Goal: Task Accomplishment & Management: Manage account settings

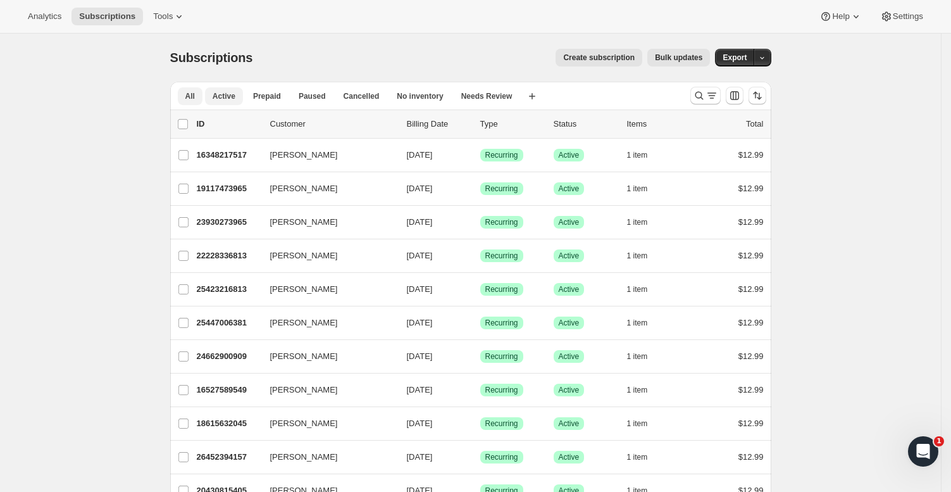
click at [235, 90] on button "Active" at bounding box center [224, 96] width 38 height 18
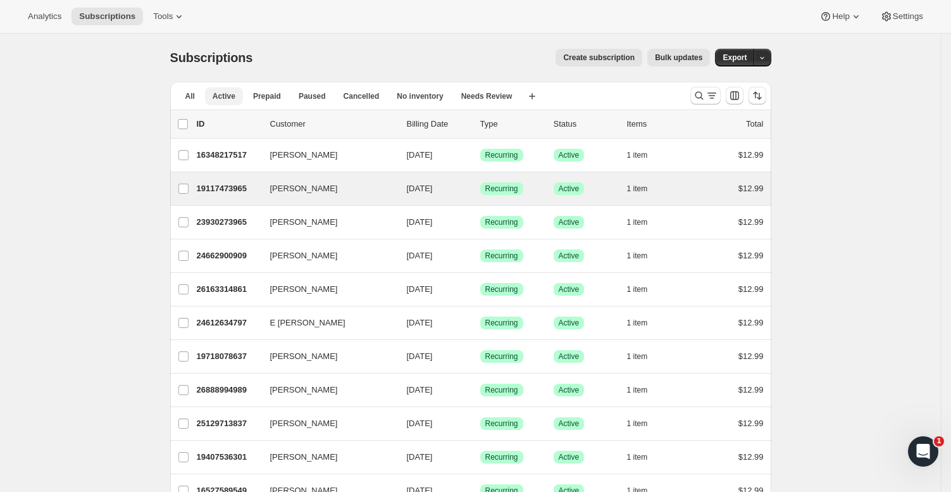
scroll to position [1404, 0]
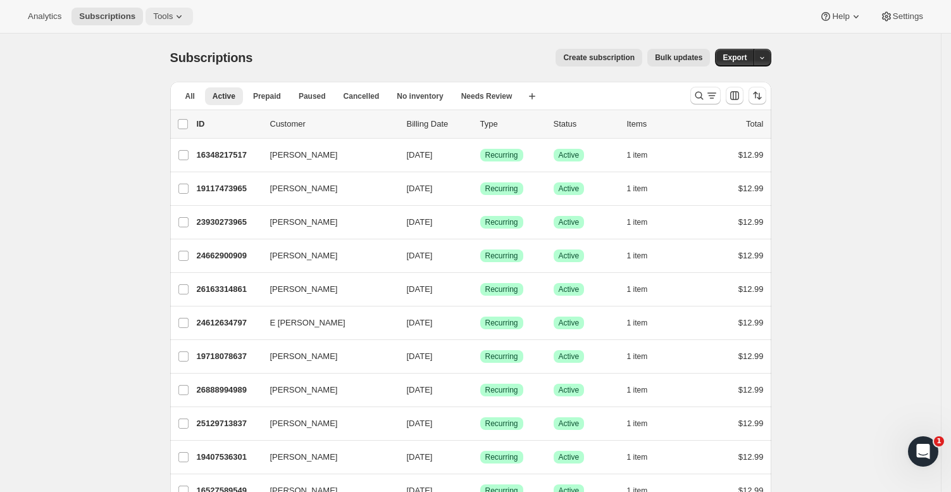
click at [156, 17] on span "Tools" at bounding box center [163, 16] width 20 height 10
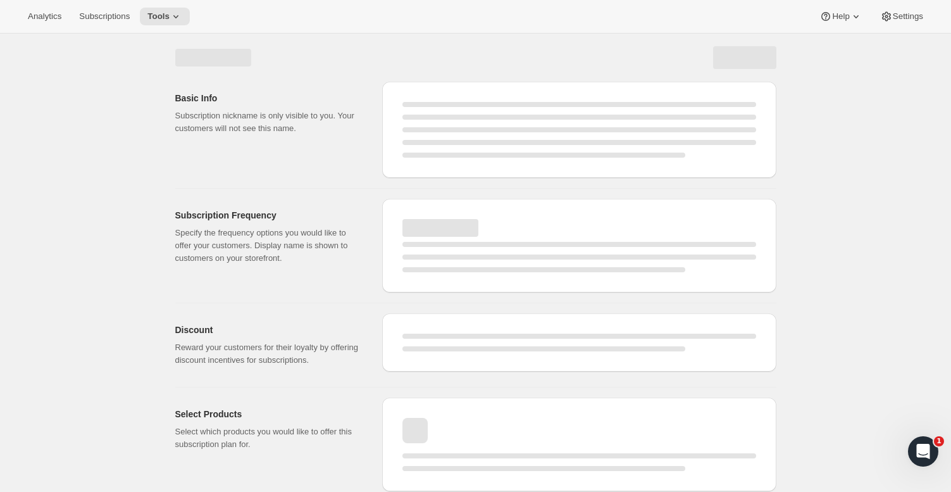
select select "WEEK"
select select "MONTH"
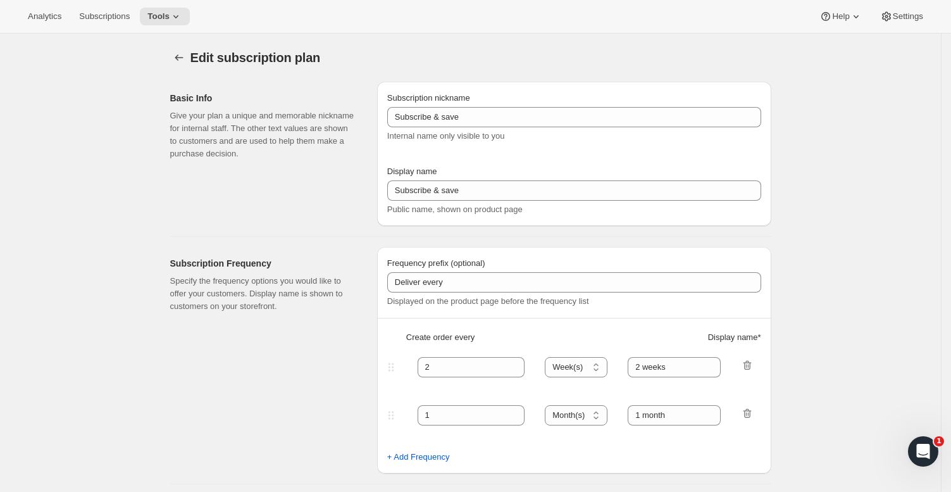
type input "Yearly Subscription"
type input "Subscribe & save $50 a year"
type input "Deliverd to you every"
type input "1"
select select "YEAR"
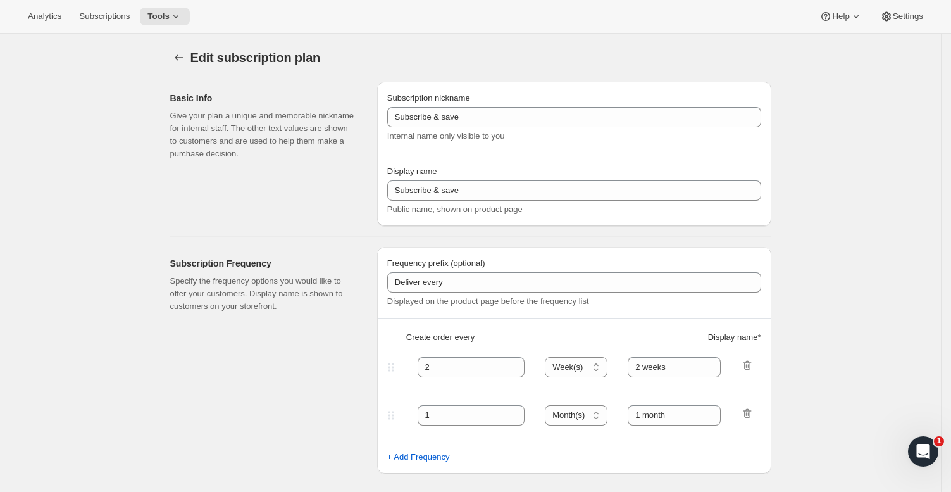
type input "Year"
type input "0.0"
select select "FIXED_AMOUNT"
type input "Save more than $50 a year with an annual plan. You can modify or cancel your su…"
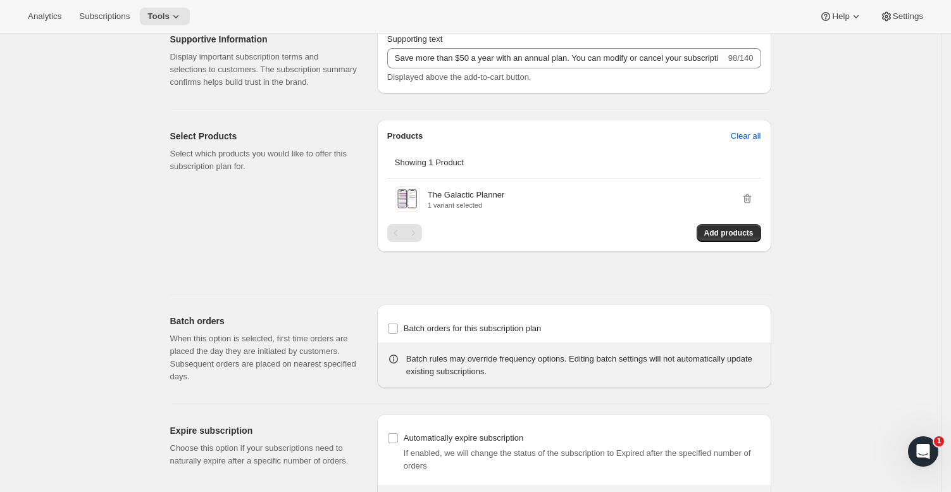
scroll to position [757, 0]
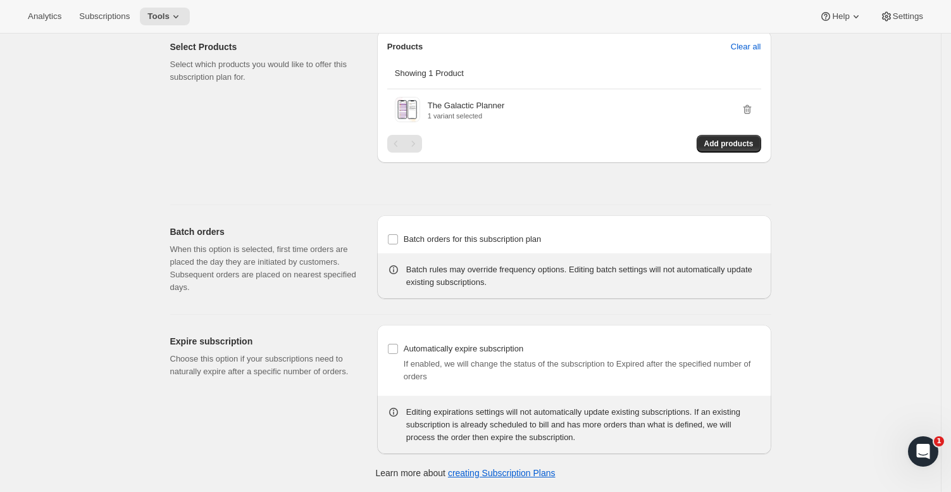
type input "Delivered to you every"
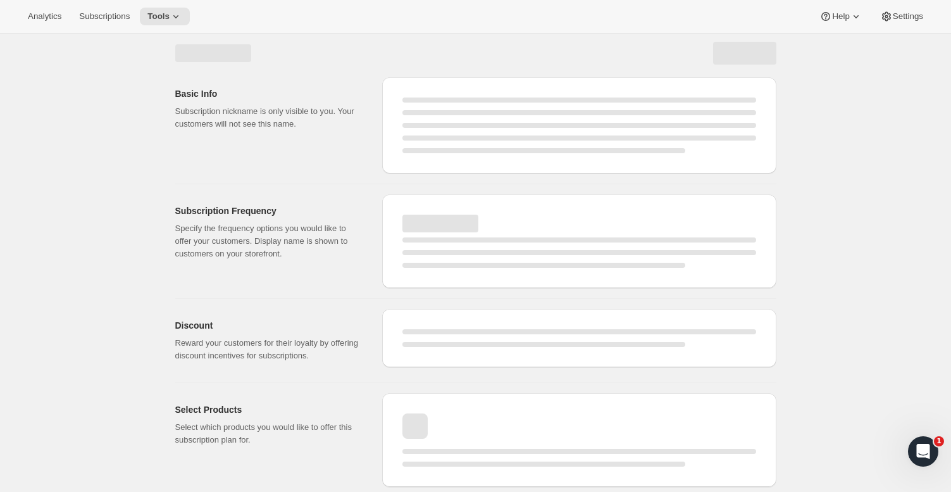
select select "YEAR"
select select "FIXED_AMOUNT"
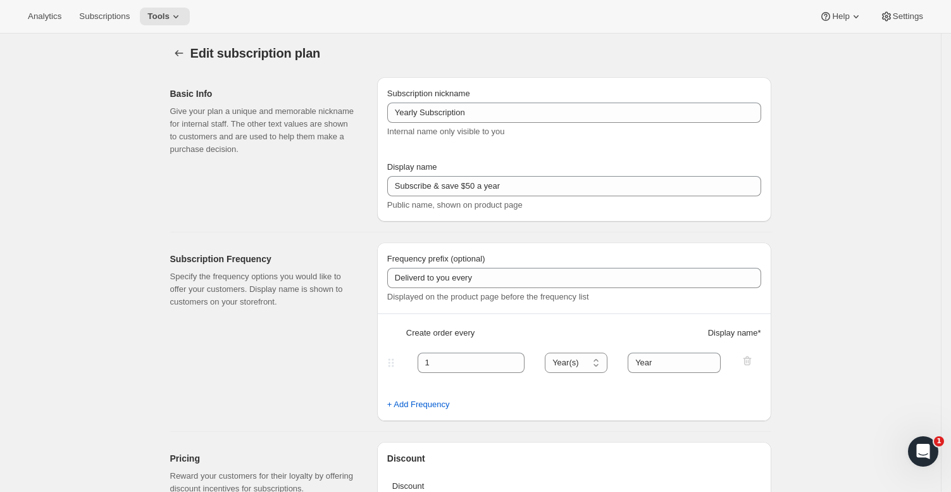
type input "Delivered to you every"
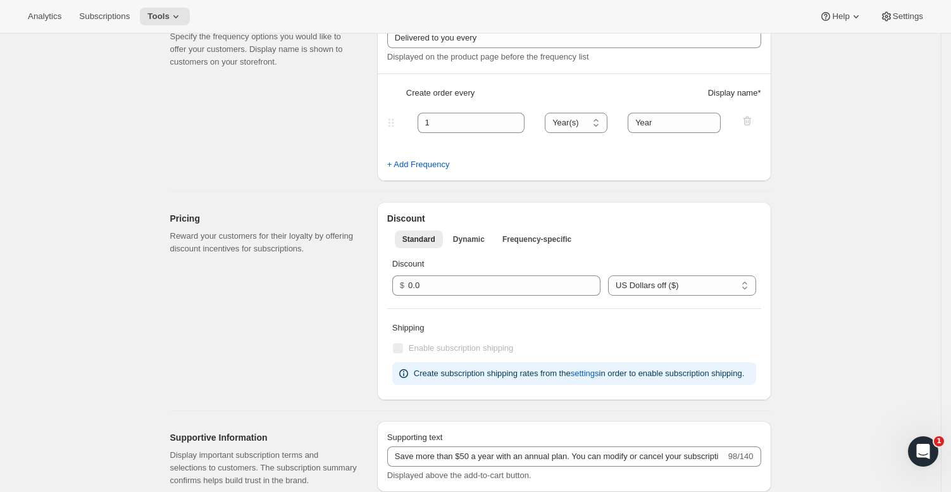
scroll to position [325, 0]
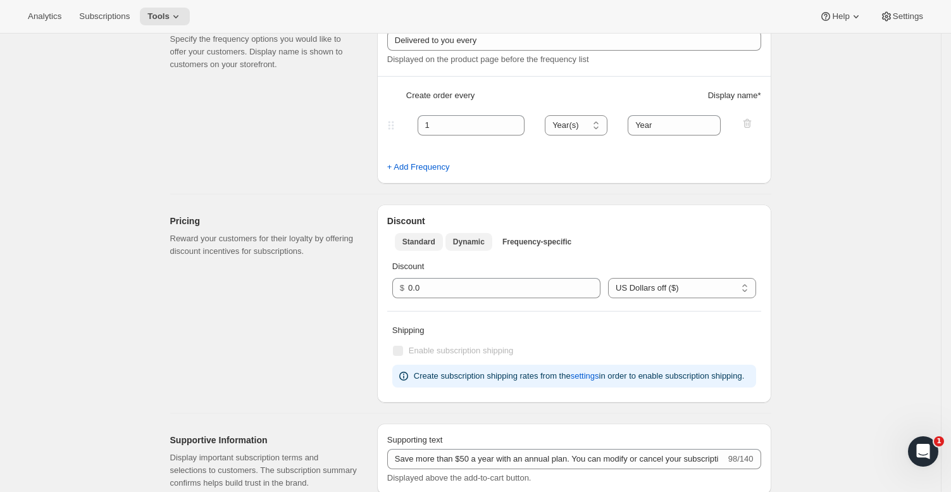
click at [485, 240] on span "Dynamic" at bounding box center [469, 242] width 32 height 10
select select "FIXED_AMOUNT"
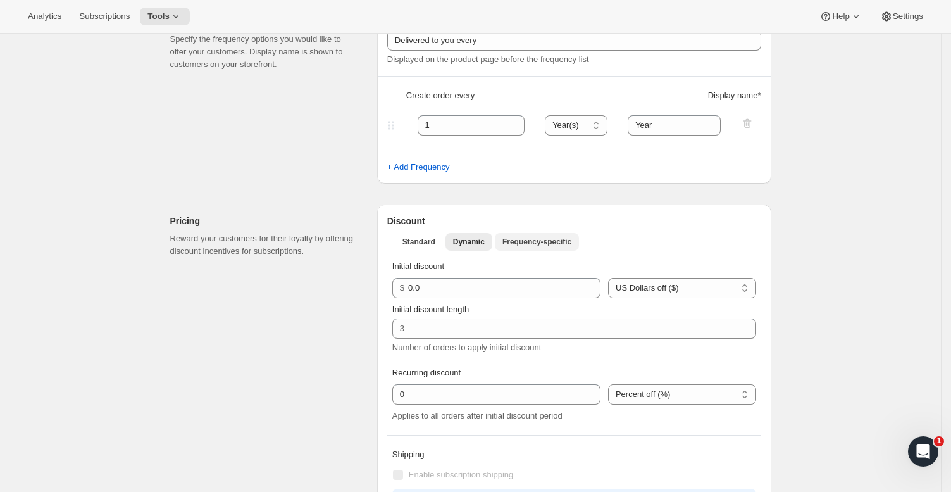
click at [561, 245] on span "Frequency-specific" at bounding box center [536, 242] width 69 height 10
select select "FIXED_AMOUNT"
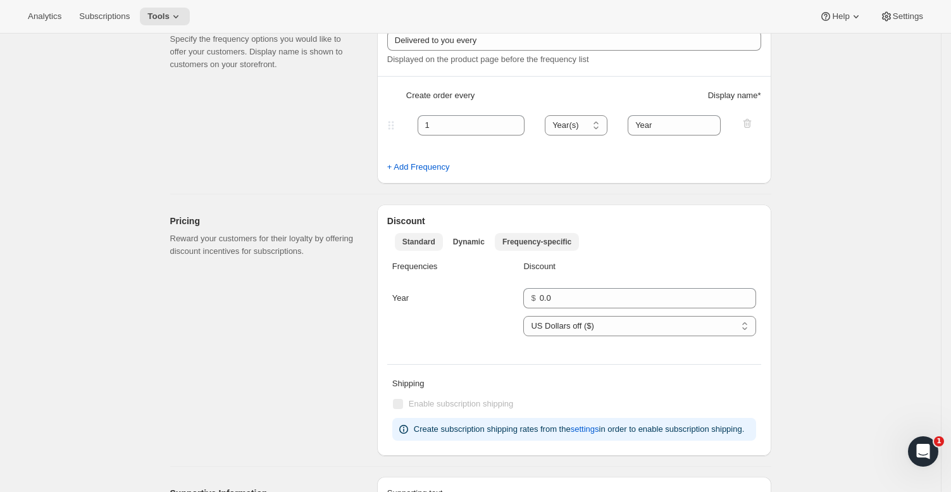
click at [419, 246] on span "Standard" at bounding box center [418, 242] width 33 height 10
select select "FIXED_AMOUNT"
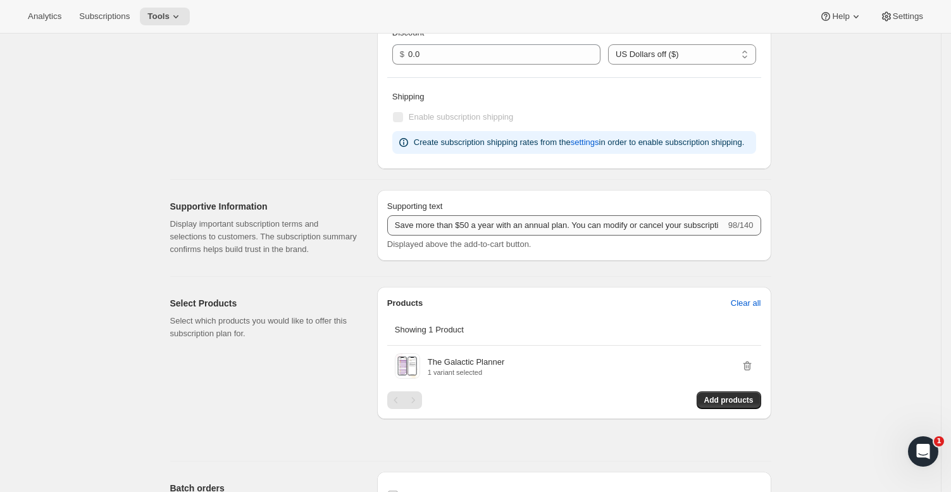
scroll to position [589, 0]
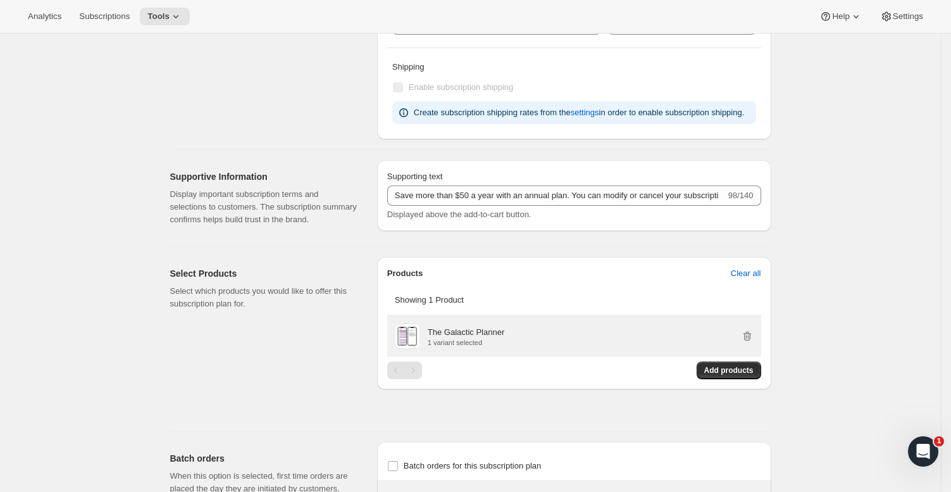
click at [492, 346] on p "1 variant selected" at bounding box center [466, 343] width 77 height 8
click at [437, 339] on p "The Galactic Planner" at bounding box center [466, 332] width 77 height 13
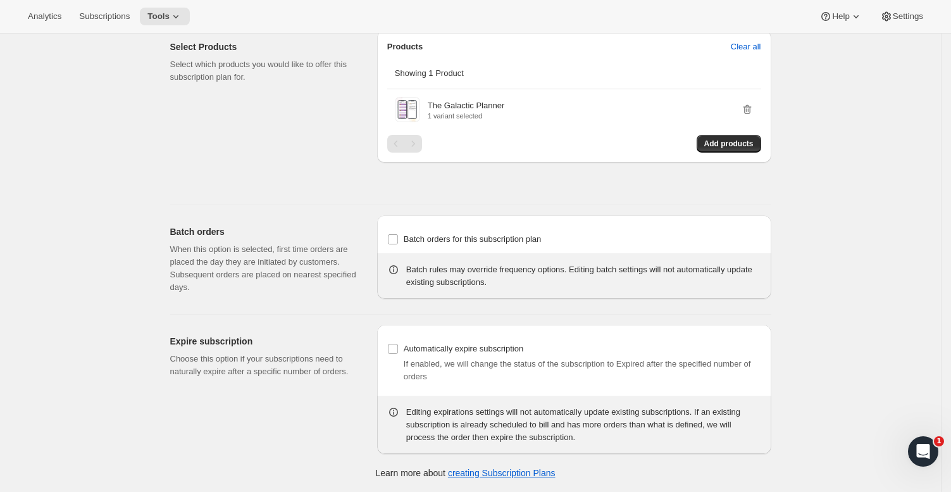
scroll to position [0, 0]
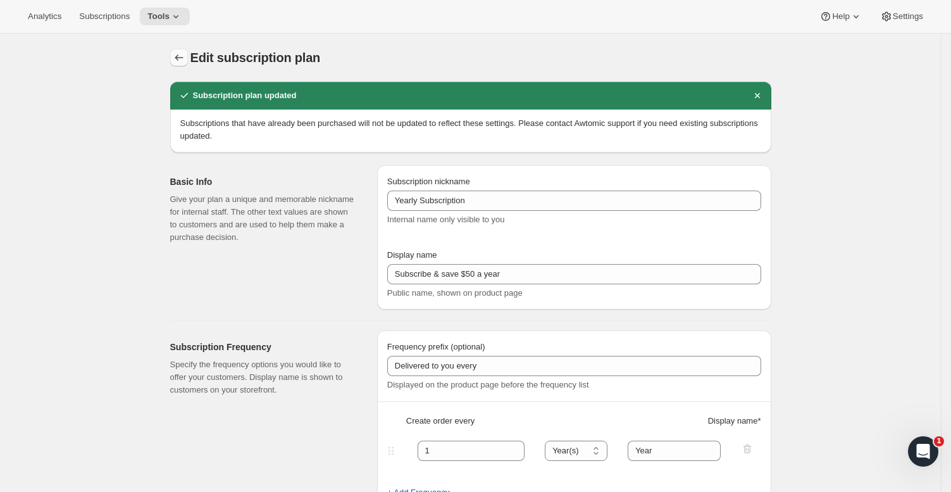
click at [176, 58] on icon "Subscription plans" at bounding box center [179, 57] width 13 height 13
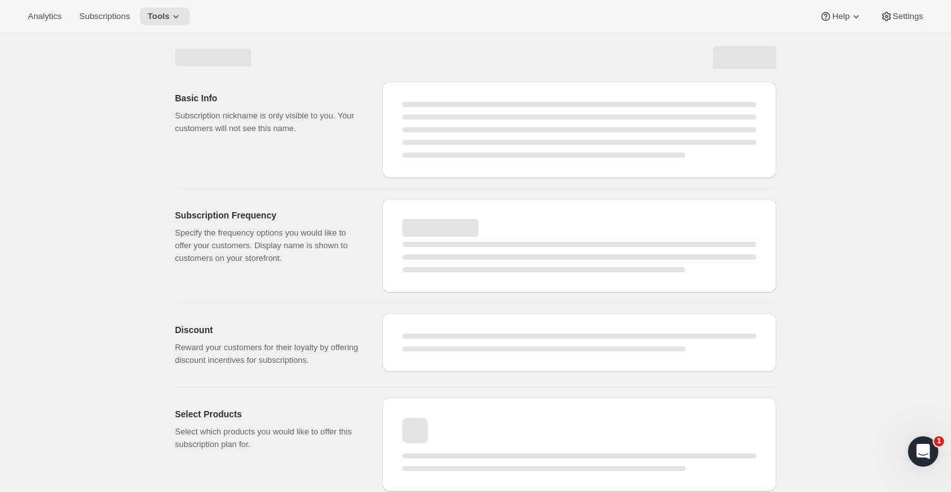
select select "YEAR"
select select "FIXED_AMOUNT"
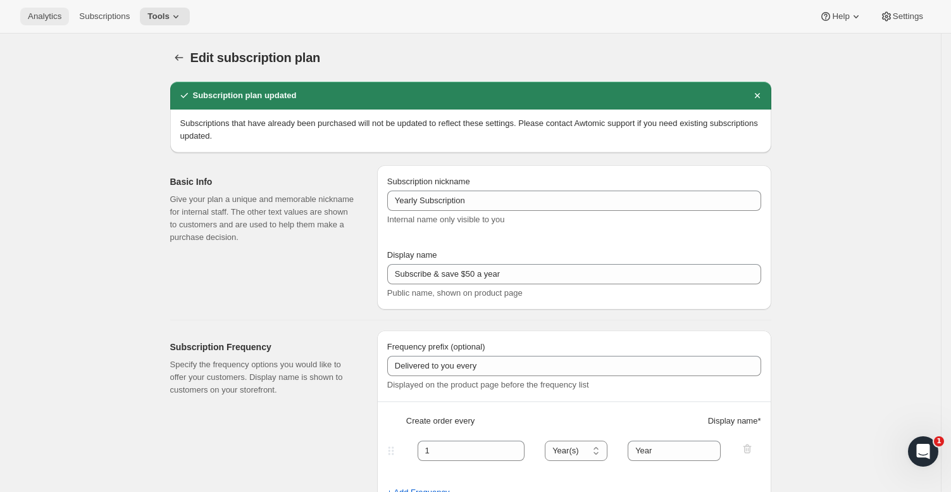
click at [29, 13] on span "Analytics" at bounding box center [45, 16] width 34 height 10
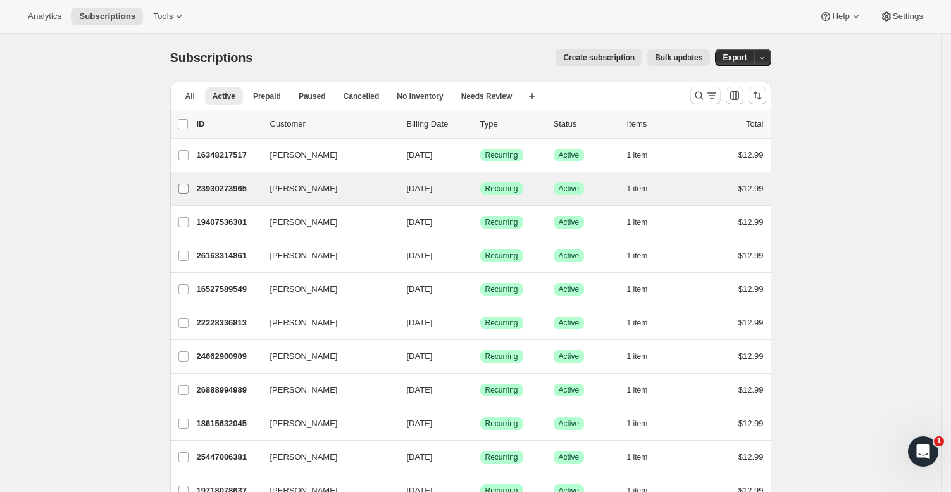
scroll to position [15, 0]
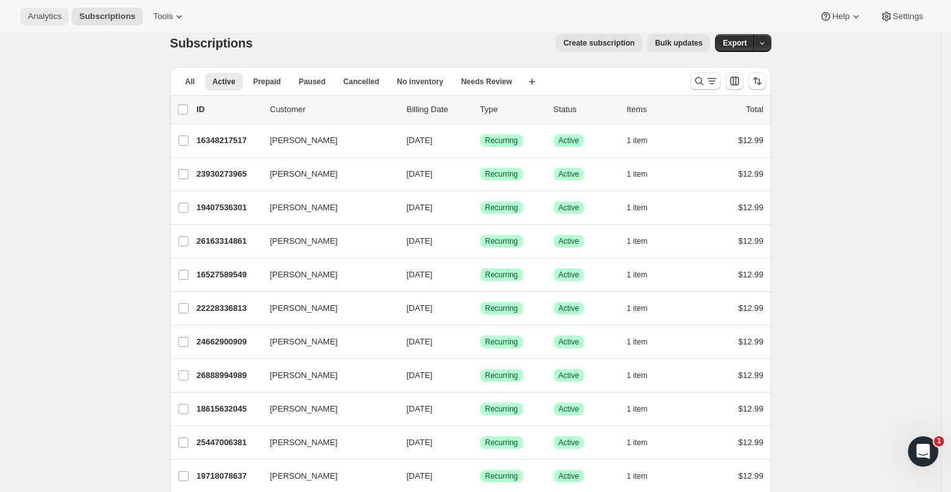
click at [40, 18] on span "Analytics" at bounding box center [45, 16] width 34 height 10
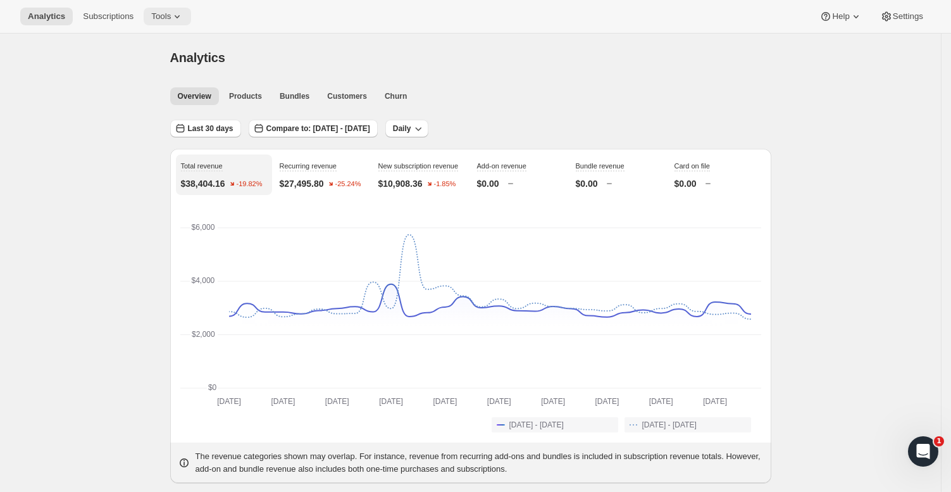
click at [171, 17] on icon at bounding box center [177, 16] width 13 height 13
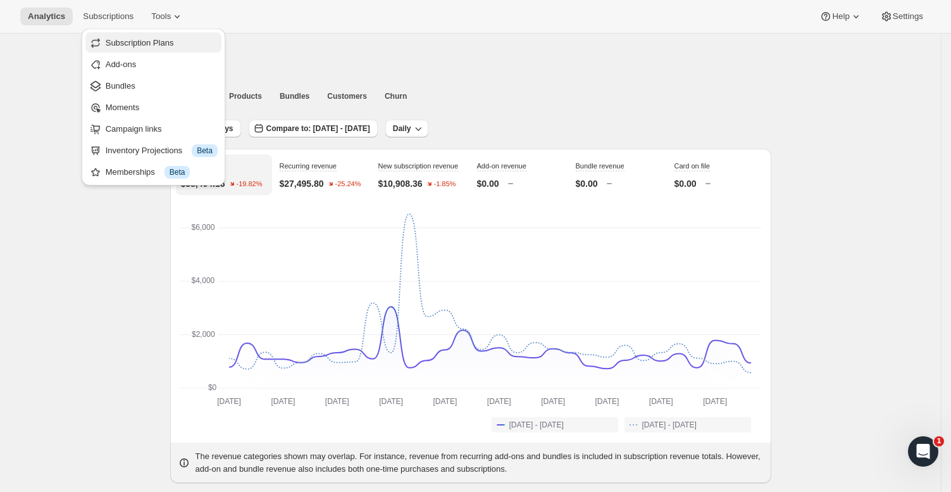
click at [174, 43] on span "Subscription Plans" at bounding box center [140, 42] width 68 height 9
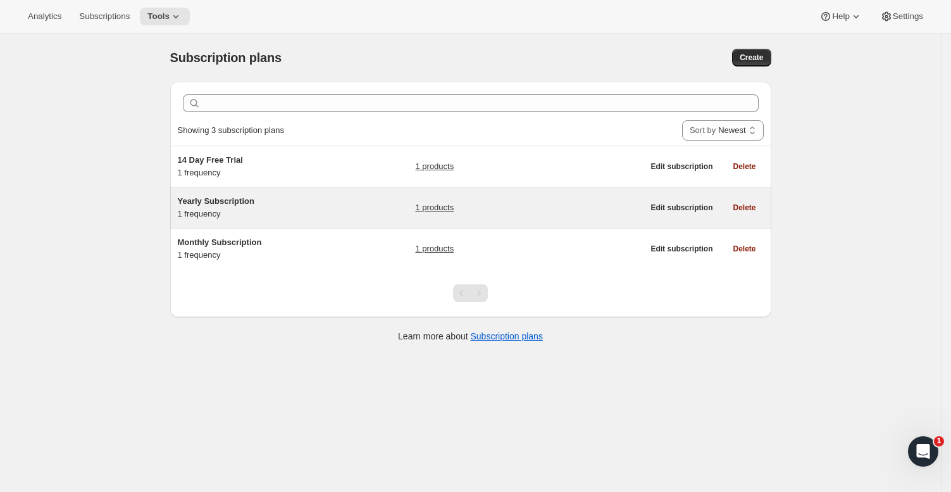
click at [448, 209] on link "1 products" at bounding box center [434, 207] width 39 height 13
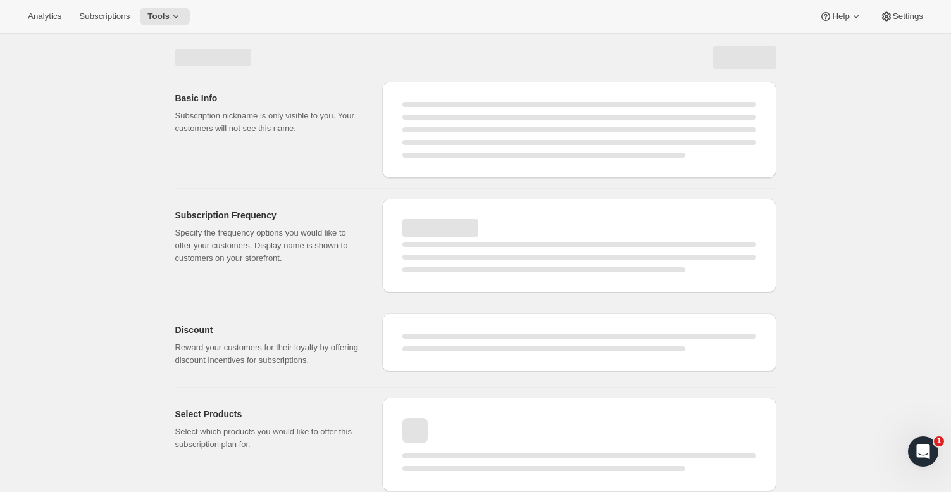
select select "WEEK"
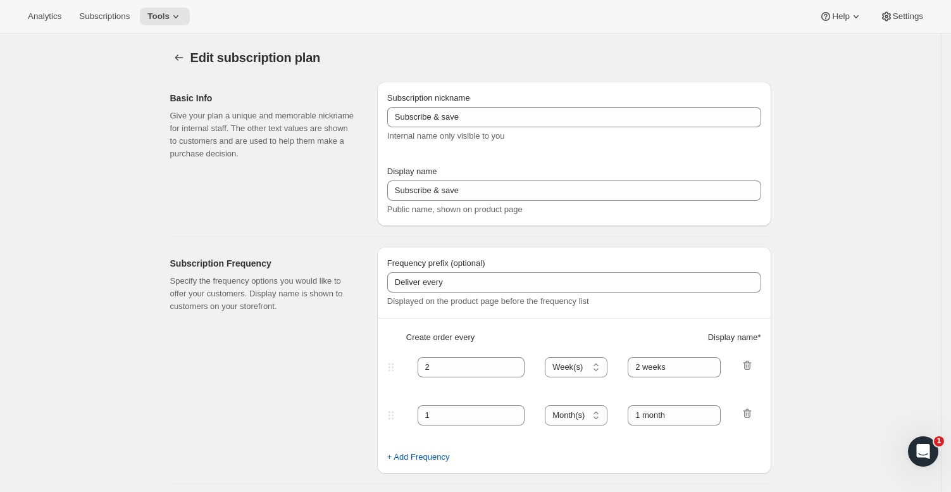
type input "Yearly Subscription"
type input "Subscribe & save $50 a year"
type input "Delivered to you every"
type input "1"
select select "YEAR"
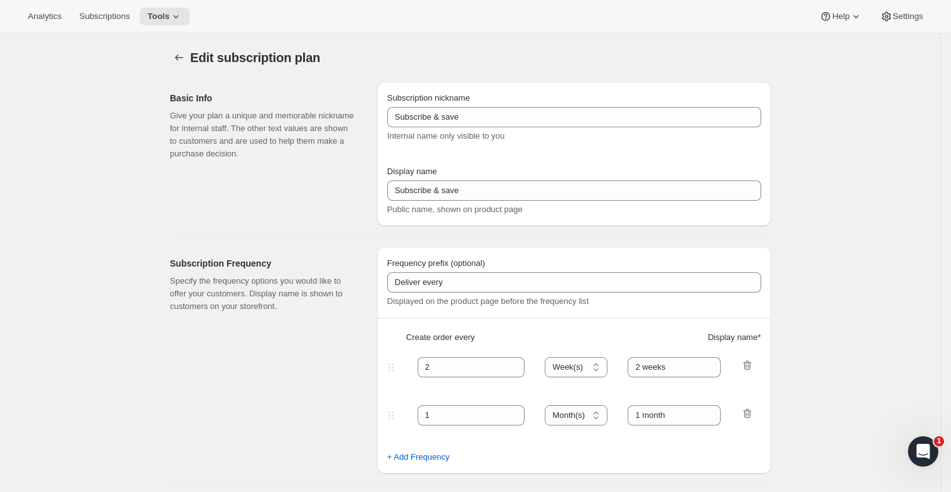
type input "Year"
type input "0.0"
select select "FIXED_AMOUNT"
type input "Save more than $50 a year with an annual plan. You can modify or cancel your su…"
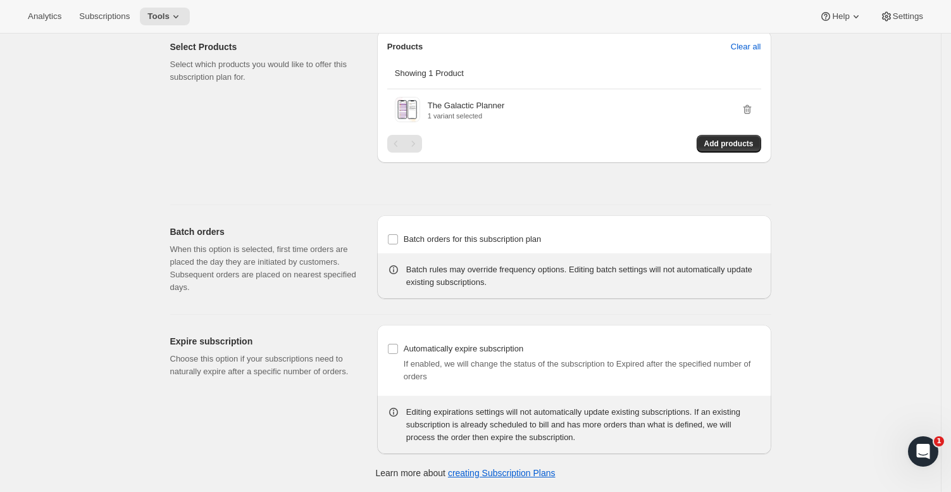
scroll to position [346, 0]
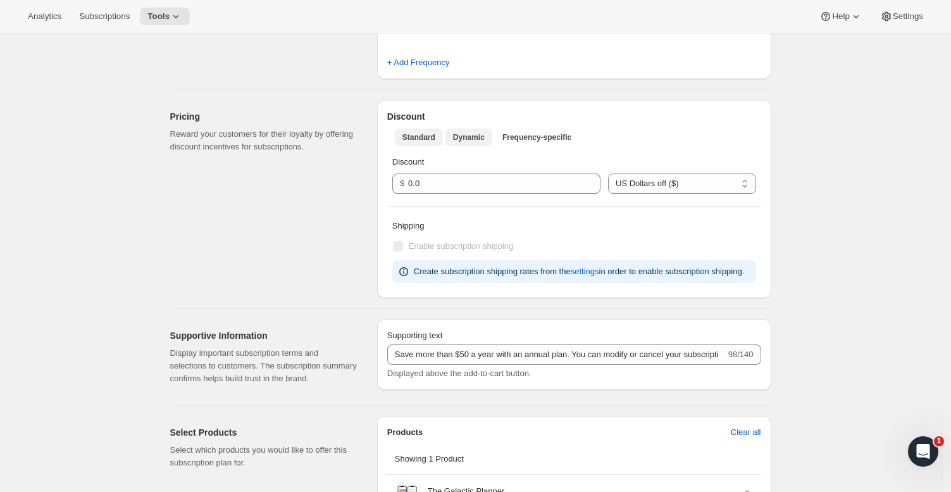
click at [468, 136] on span "Dynamic" at bounding box center [469, 137] width 32 height 10
select select "FIXED_AMOUNT"
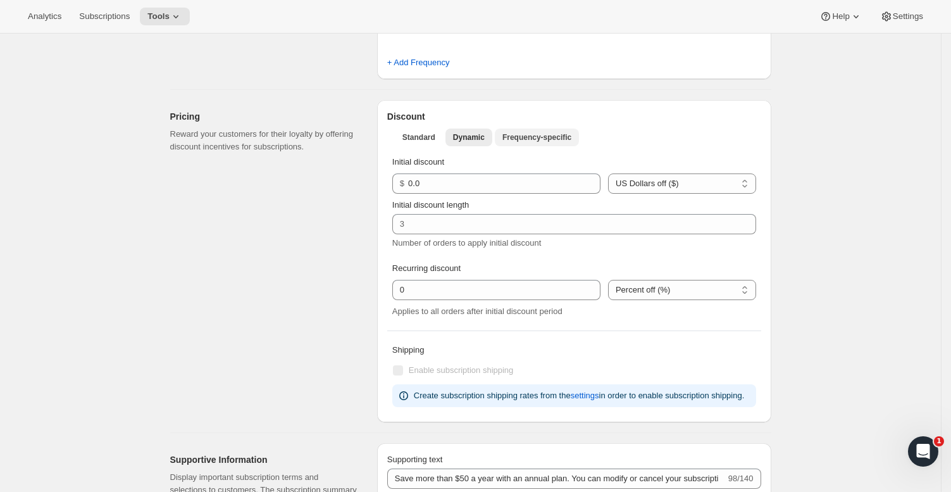
click at [535, 142] on span "Frequency-specific" at bounding box center [536, 137] width 69 height 10
select select "FIXED_AMOUNT"
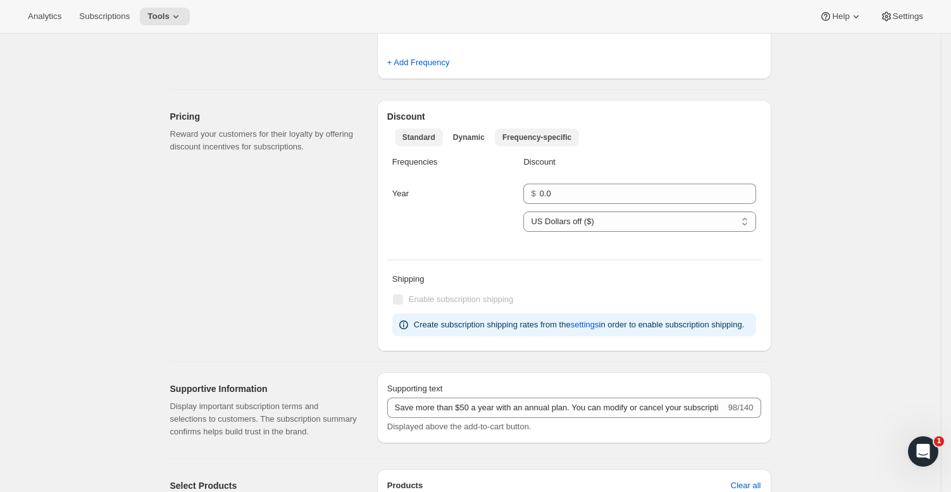
click at [427, 140] on span "Standard" at bounding box center [418, 137] width 33 height 10
select select "FIXED_AMOUNT"
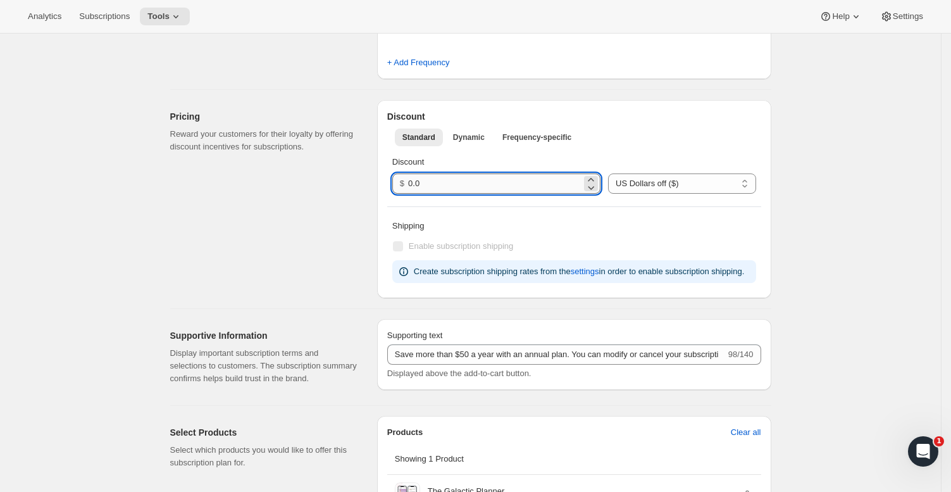
click at [471, 187] on input "0.0" at bounding box center [494, 183] width 173 height 20
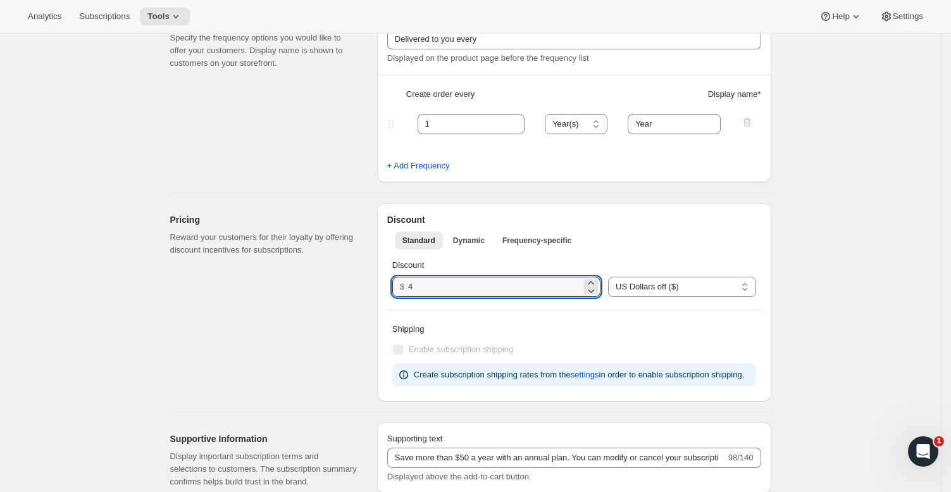
scroll to position [240, 0]
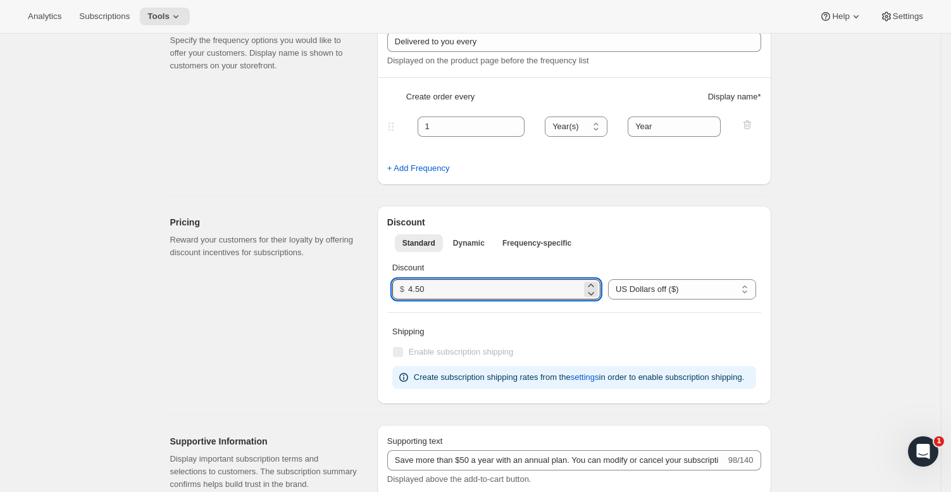
type input "4.50"
click at [801, 271] on div "Edit subscription plan. This page is ready Edit subscription plan Basic Info Gi…" at bounding box center [470, 388] width 941 height 1190
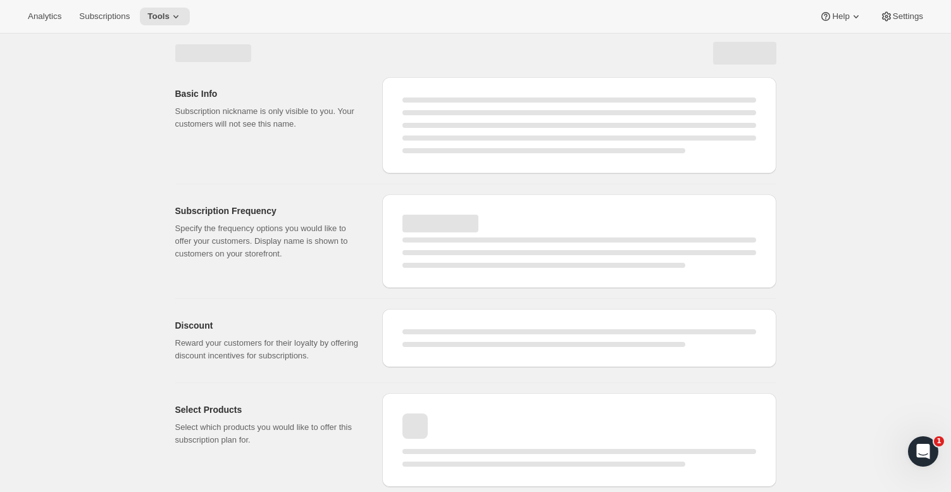
scroll to position [4, 0]
select select "YEAR"
select select "FIXED_AMOUNT"
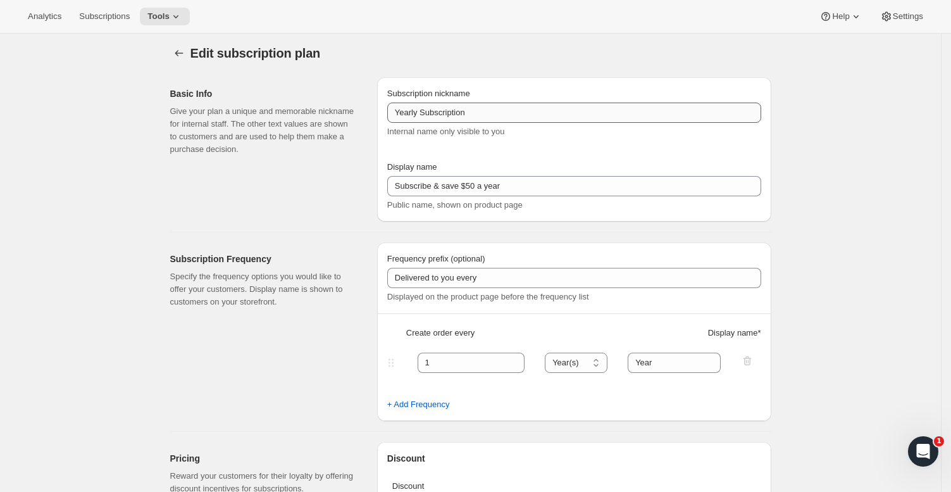
type input "4.5"
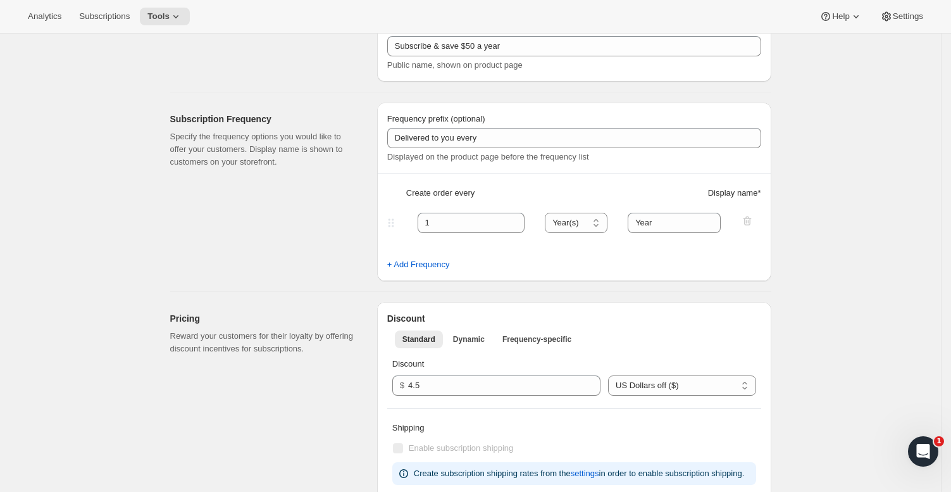
scroll to position [230, 0]
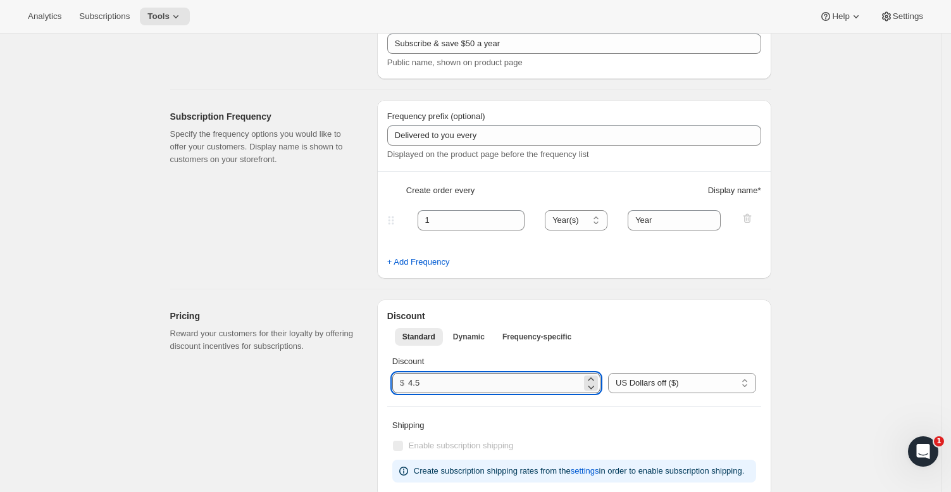
click at [458, 387] on input "4.5" at bounding box center [494, 383] width 173 height 20
click at [458, 386] on input "4.5" at bounding box center [494, 383] width 173 height 20
click at [458, 385] on input "4.5" at bounding box center [494, 383] width 173 height 20
type input "0"
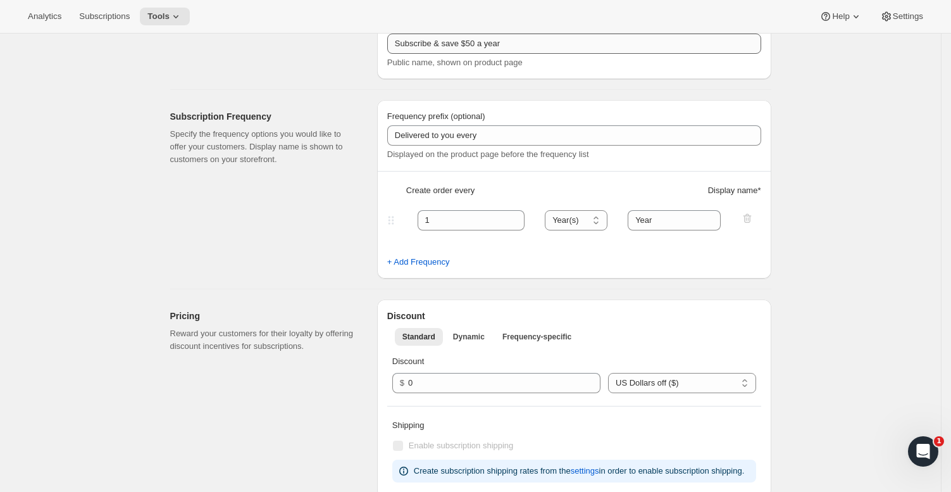
scroll to position [4, 0]
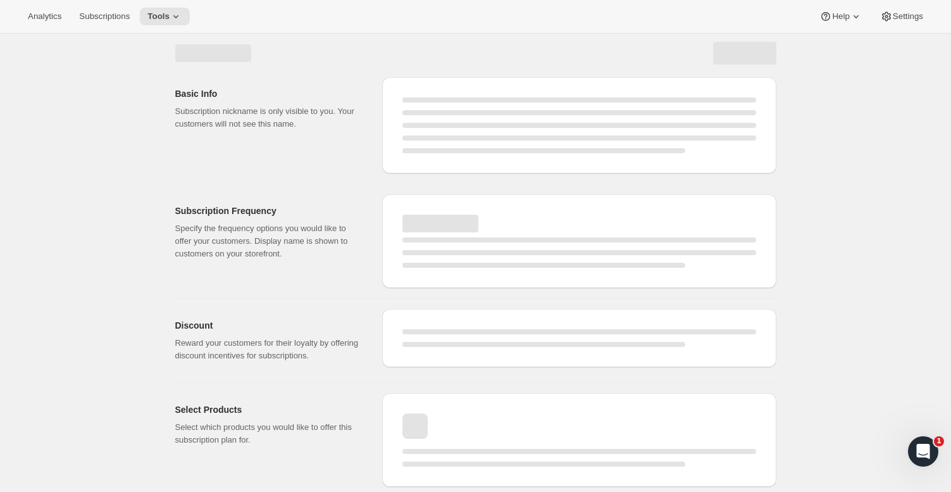
select select "YEAR"
select select "FIXED_AMOUNT"
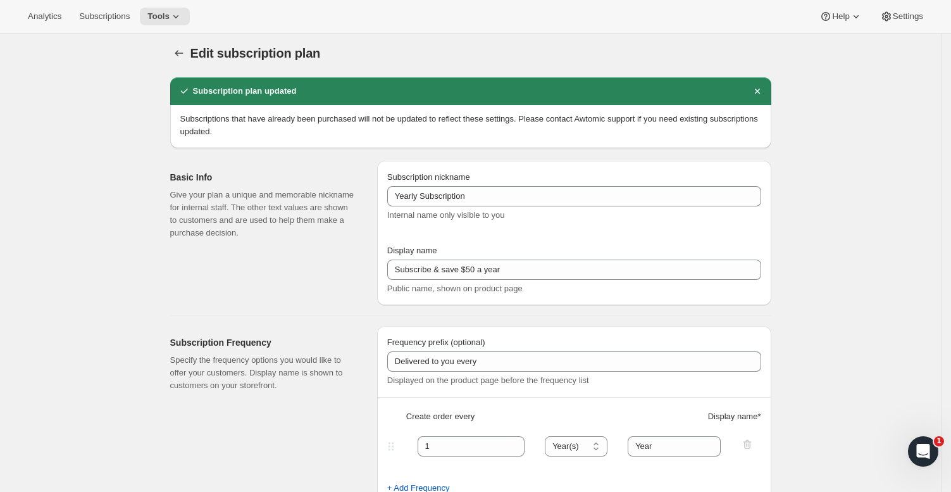
type input "0.0"
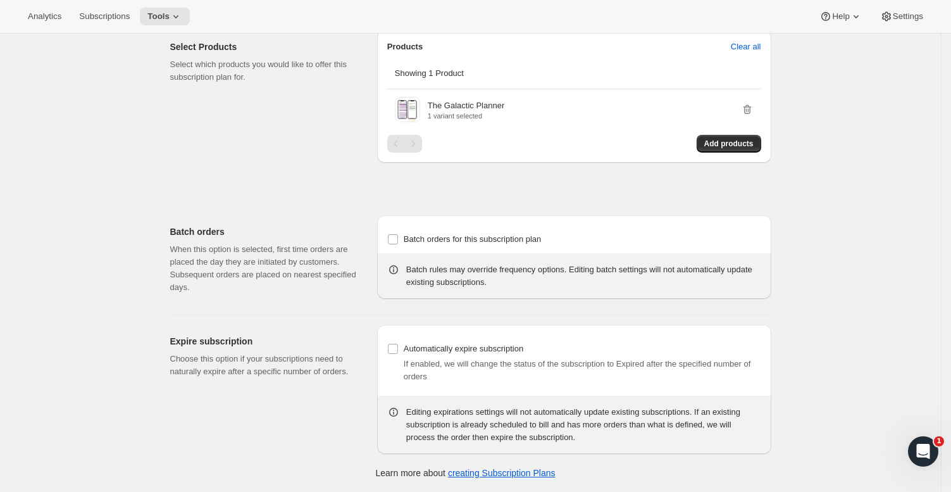
scroll to position [0, 0]
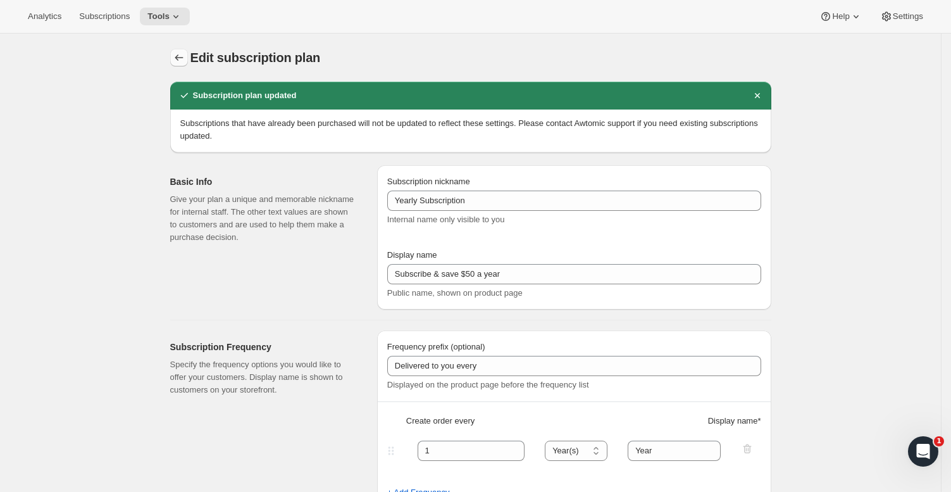
click at [182, 59] on icon "Subscription plans" at bounding box center [179, 57] width 13 height 13
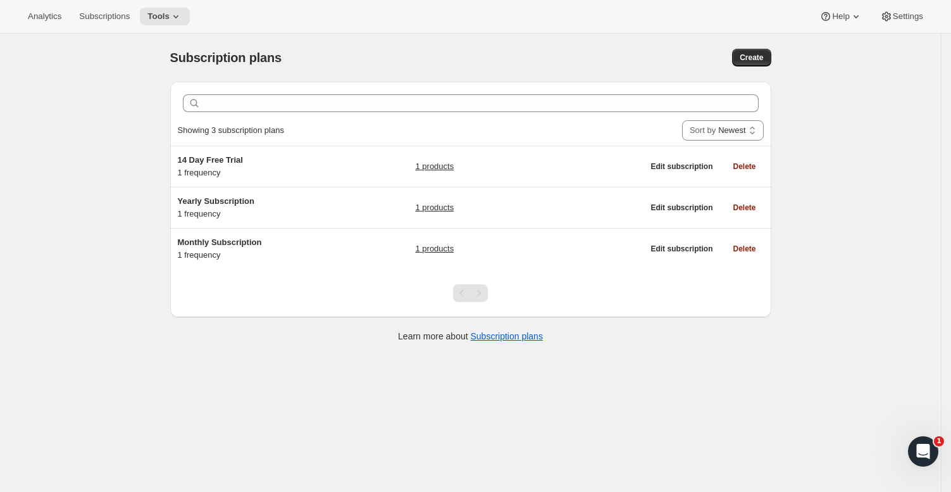
click at [50, 157] on div "Subscription plans. This page is ready Subscription plans Create Clear Showing …" at bounding box center [470, 280] width 941 height 492
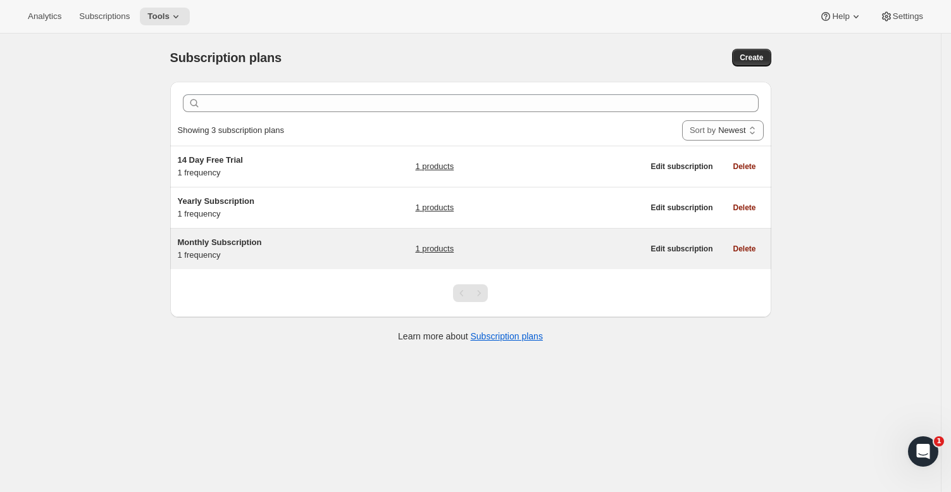
click at [446, 244] on link "1 products" at bounding box center [434, 248] width 39 height 13
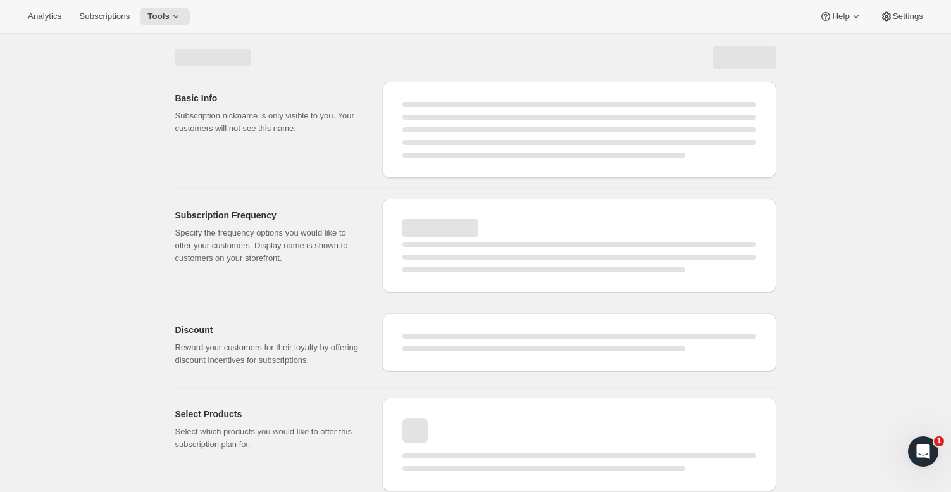
select select "WEEK"
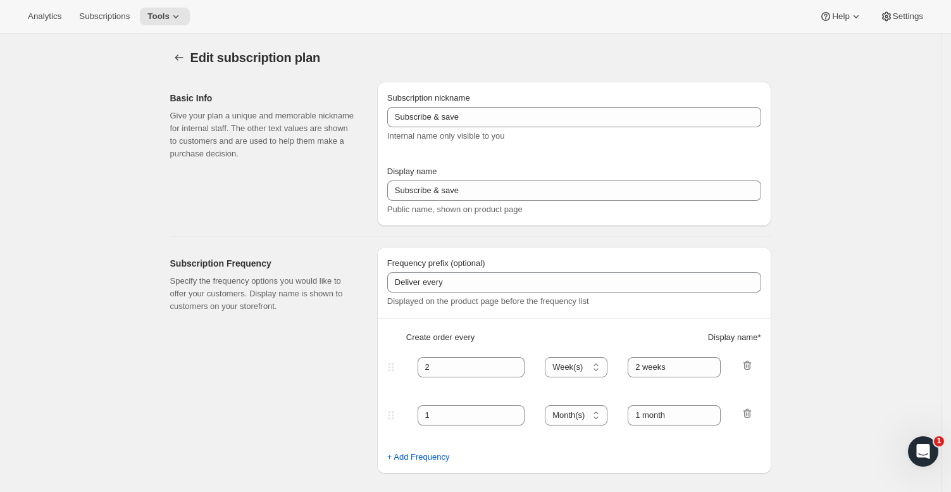
type input "Monthly Subscription"
type input "Subscribe Now!"
type input "Deliverd to you every"
type input "1"
select select "MONTH"
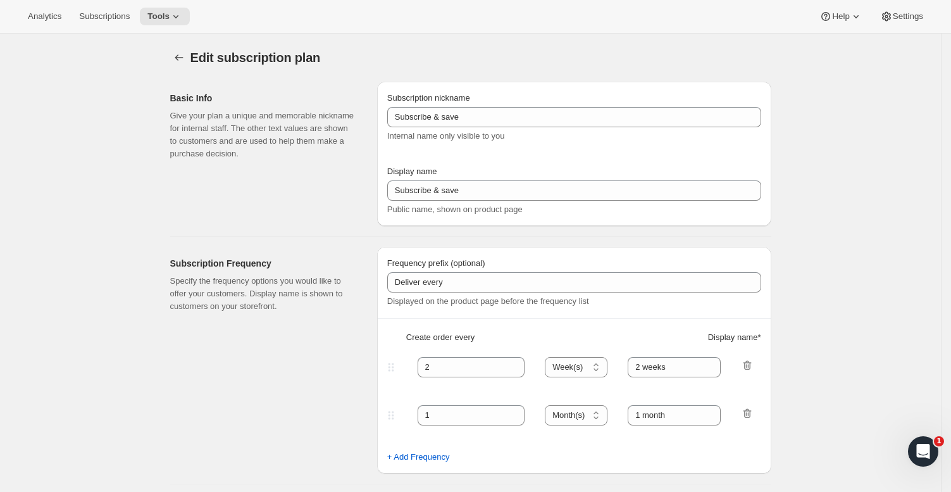
type input "Month"
type input "You can modify your subscription anytime. If you wish to cancel please use the …"
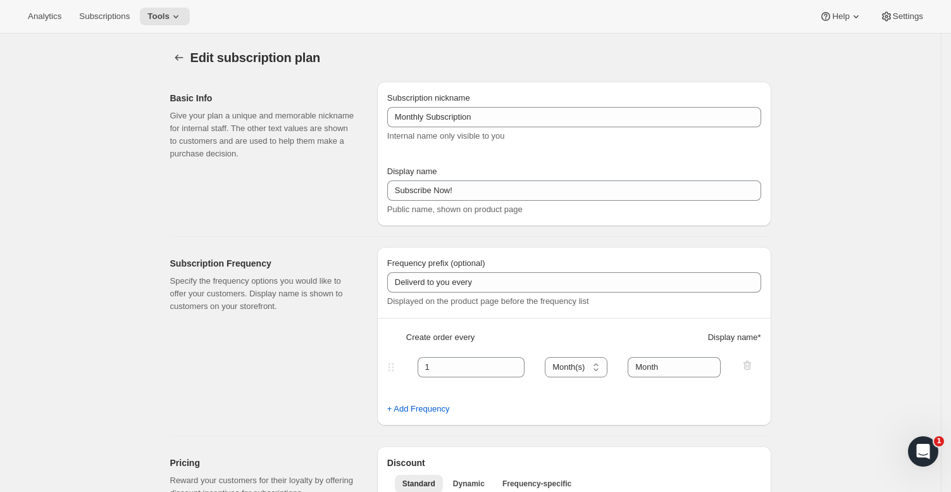
scroll to position [3, 0]
click at [211, 236] on div "Subscription Frequency Specify the frequency options you would like to offer yo…" at bounding box center [465, 328] width 611 height 189
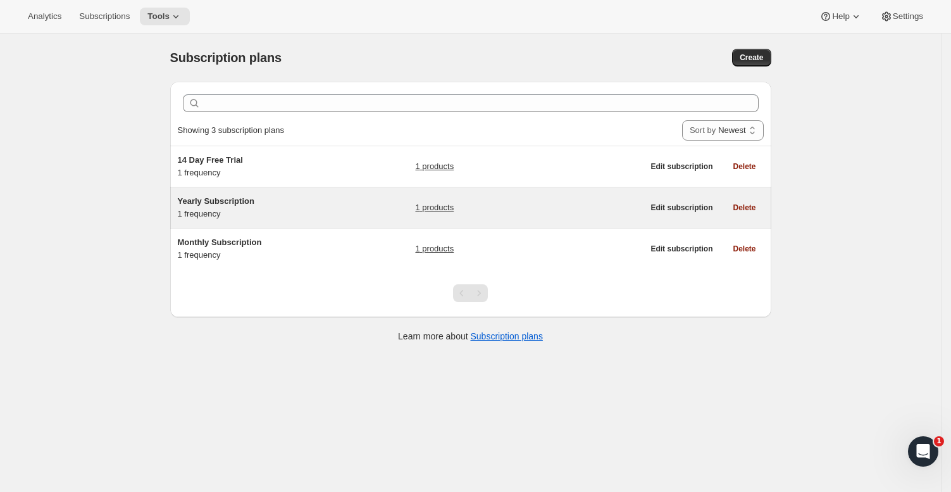
click at [439, 204] on link "1 products" at bounding box center [434, 207] width 39 height 13
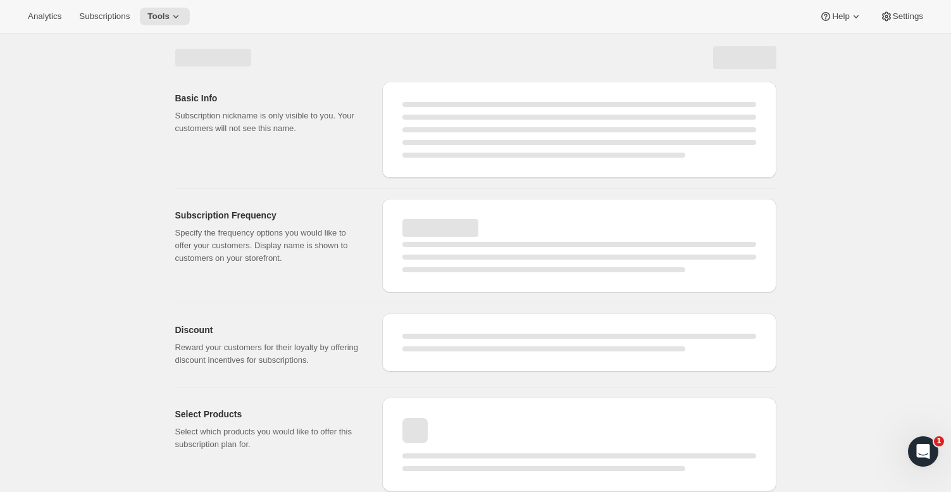
select select "WEEK"
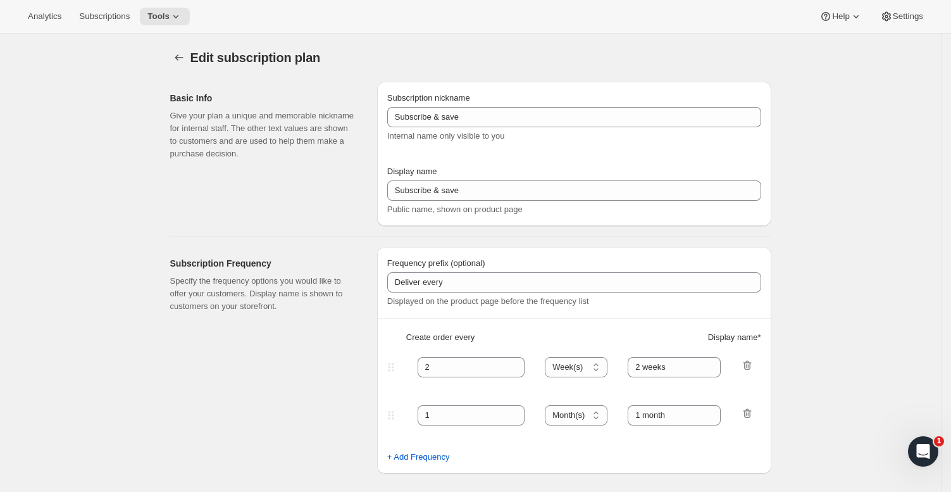
type input "Yearly Subscription"
type input "Subscribe & save $50 a year"
type input "Delivered to you every"
type input "1"
select select "YEAR"
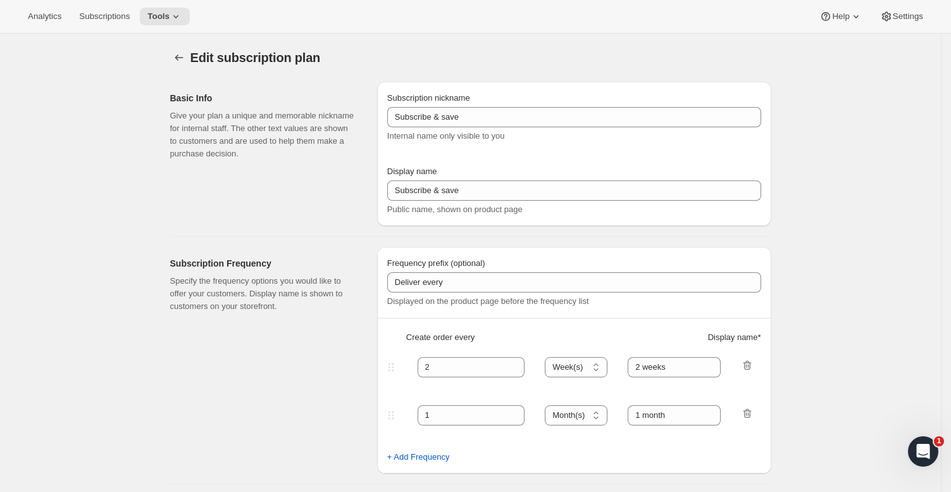
type input "Year"
type input "0.0"
select select "FIXED_AMOUNT"
type input "Save more than $50 a year with an annual plan. You can modify or cancel your su…"
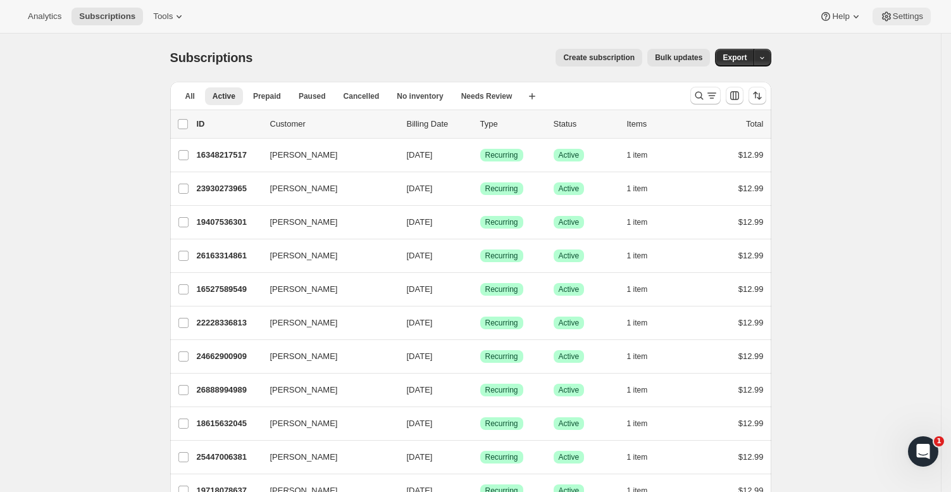
click at [888, 18] on icon at bounding box center [886, 16] width 3 height 3
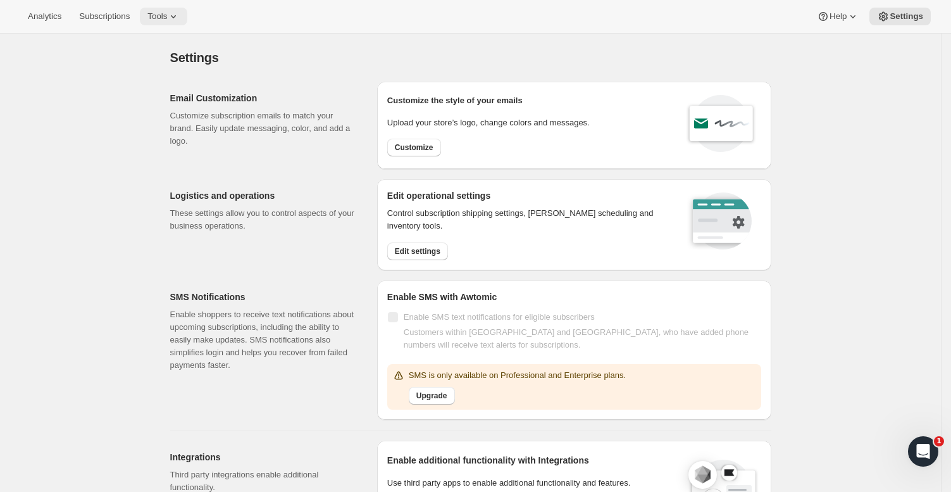
click at [140, 18] on button "Tools" at bounding box center [163, 17] width 47 height 18
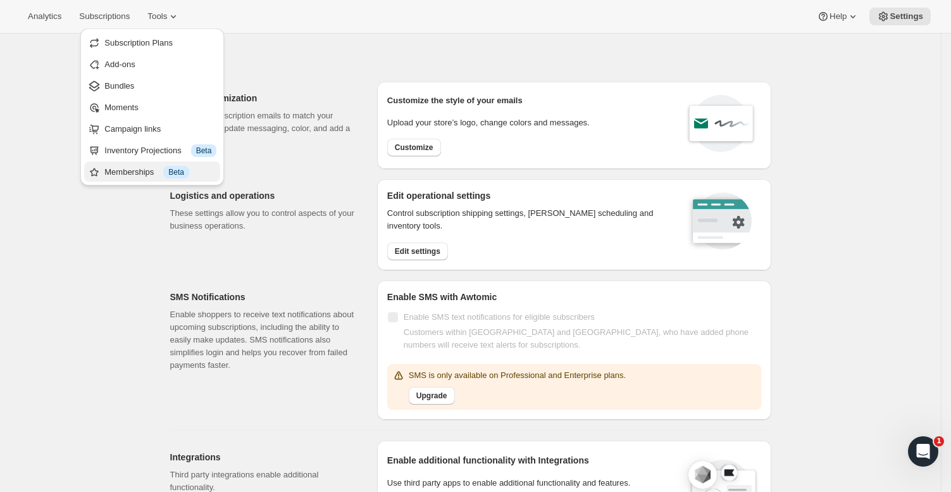
click at [168, 174] on span "Info Beta" at bounding box center [176, 172] width 26 height 13
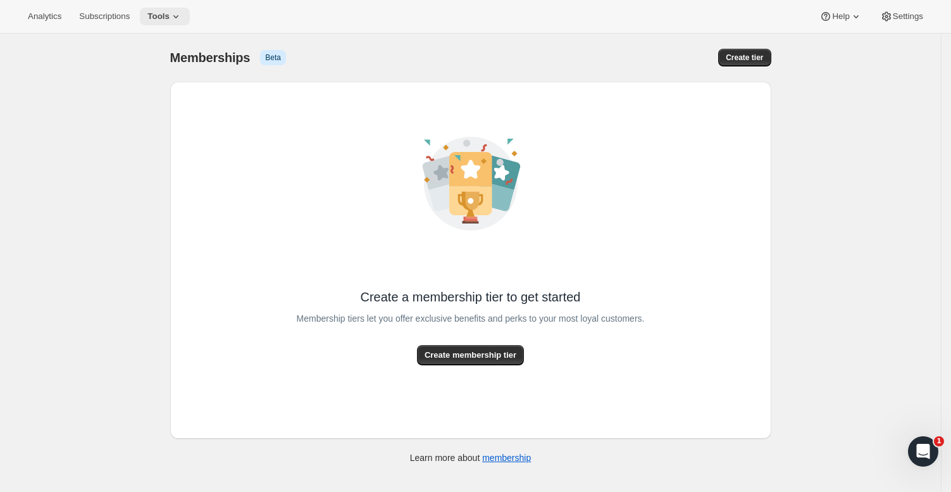
click at [158, 18] on span "Tools" at bounding box center [158, 16] width 22 height 10
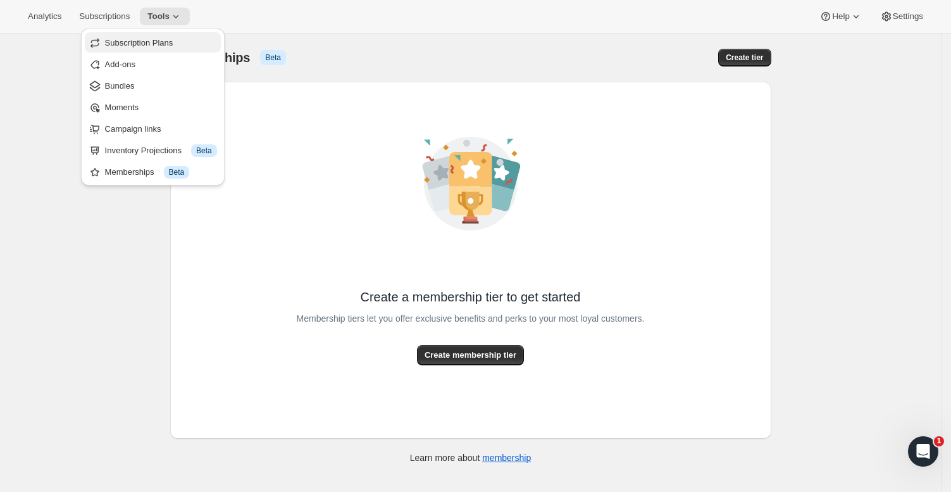
click at [140, 47] on span "Subscription Plans" at bounding box center [139, 42] width 68 height 9
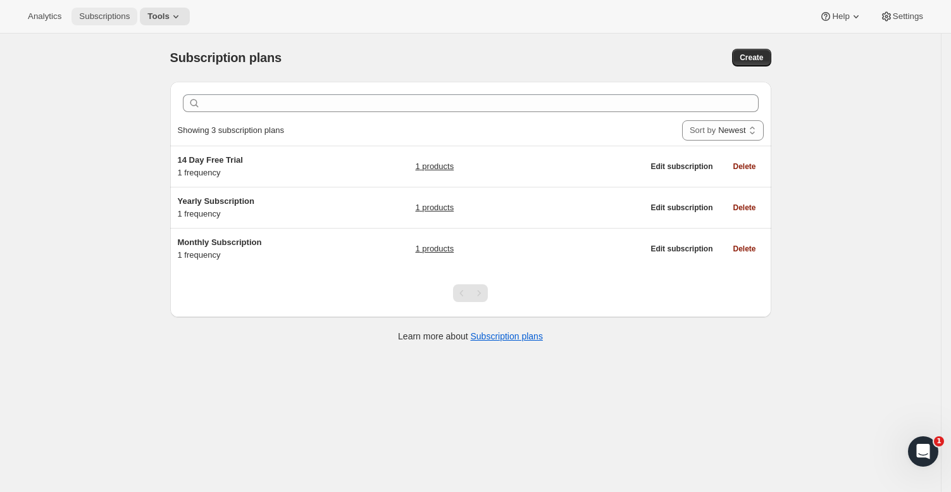
click at [97, 16] on span "Subscriptions" at bounding box center [104, 16] width 51 height 10
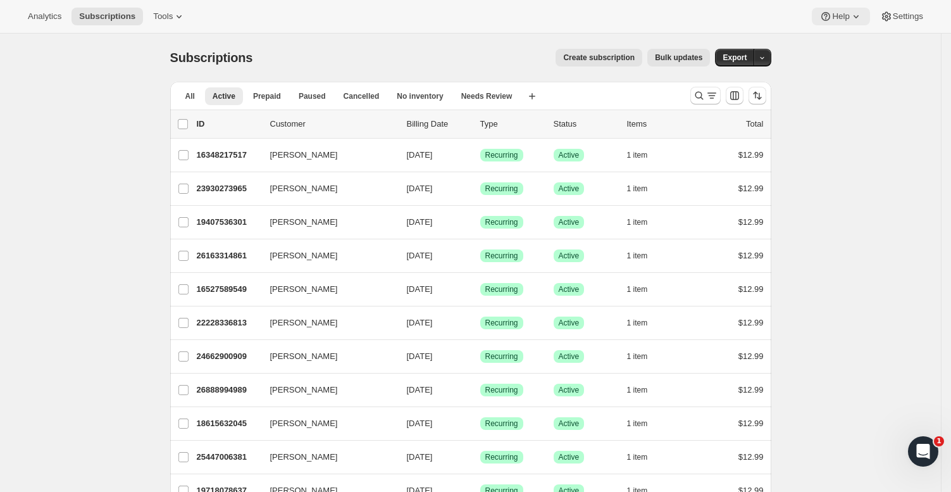
click at [841, 20] on span "Help" at bounding box center [840, 16] width 17 height 10
click at [841, 19] on span "Help" at bounding box center [840, 16] width 17 height 10
click at [888, 13] on icon at bounding box center [886, 16] width 9 height 9
